Goal: Information Seeking & Learning: Learn about a topic

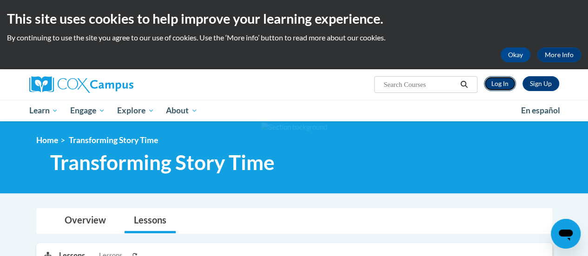
click at [512, 81] on link "Log In" at bounding box center [500, 83] width 32 height 15
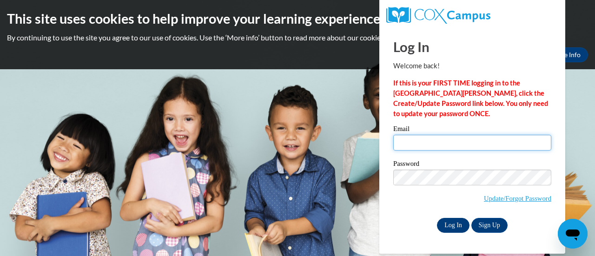
type input "[EMAIL_ADDRESS][DOMAIN_NAME]"
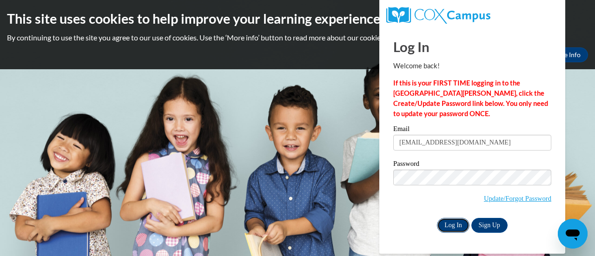
click at [449, 232] on input "Log In" at bounding box center [453, 225] width 33 height 15
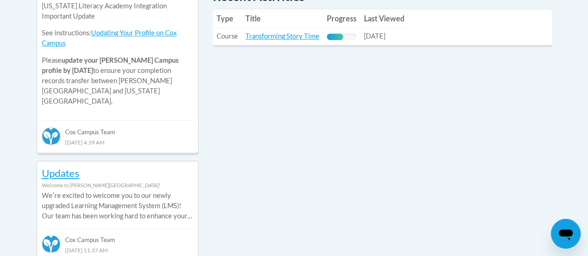
scroll to position [477, 0]
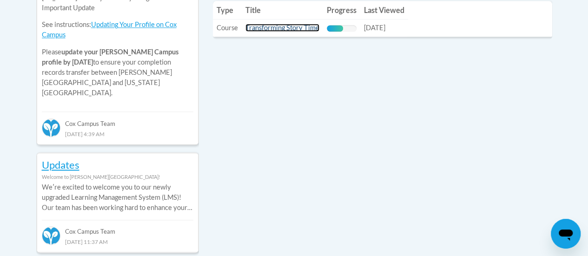
click at [297, 26] on link "Transforming Story Time" at bounding box center [282, 28] width 74 height 8
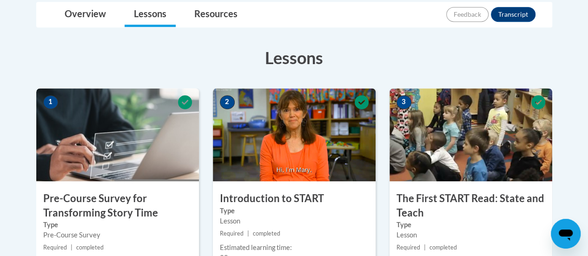
drag, startPoint x: 587, startPoint y: 86, endPoint x: 594, endPoint y: 135, distance: 49.6
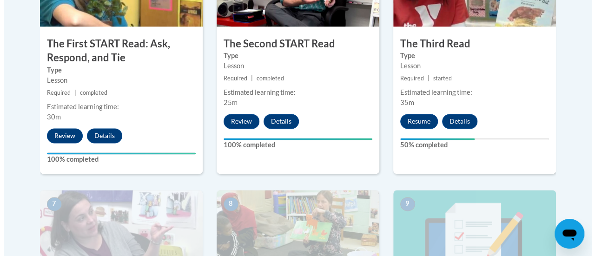
scroll to position [582, 0]
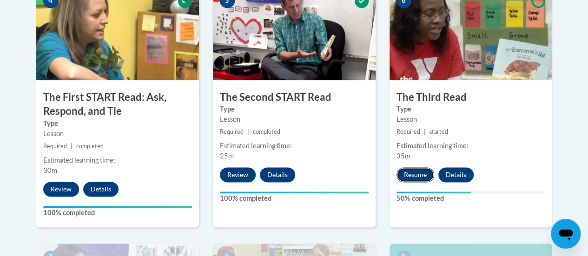
click at [423, 176] on button "Resume" at bounding box center [415, 174] width 38 height 15
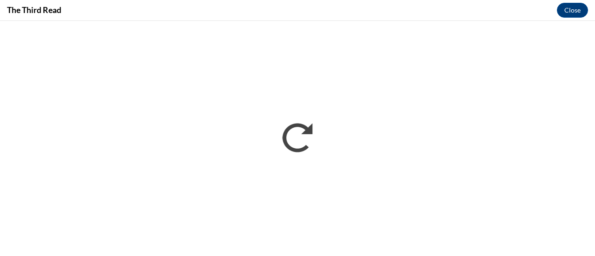
scroll to position [0, 0]
drag, startPoint x: 594, startPoint y: 2, endPoint x: 399, endPoint y: 14, distance: 196.0
click at [399, 14] on div "The Third Read Close" at bounding box center [297, 10] width 595 height 21
